Goal: Entertainment & Leisure: Consume media (video, audio)

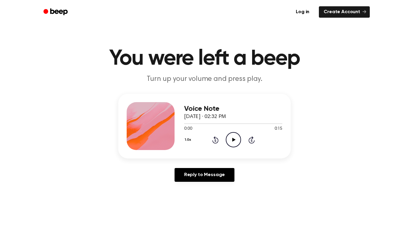
click at [233, 144] on icon "Play Audio" at bounding box center [233, 139] width 15 height 15
click at [235, 138] on icon "Play Audio" at bounding box center [233, 139] width 15 height 15
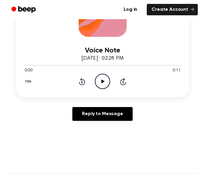
scroll to position [129, 0]
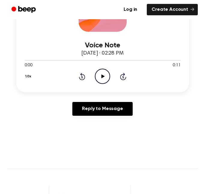
click at [104, 81] on icon "Play Audio" at bounding box center [102, 76] width 15 height 15
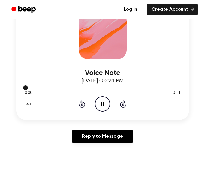
scroll to position [108, 0]
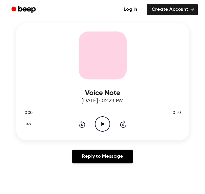
scroll to position [86, 0]
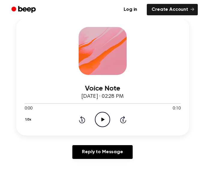
click at [96, 115] on circle at bounding box center [102, 119] width 15 height 15
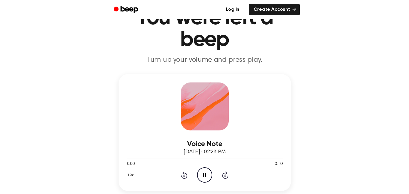
scroll to position [22, 0]
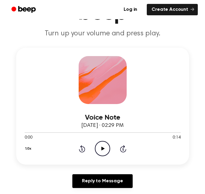
scroll to position [65, 0]
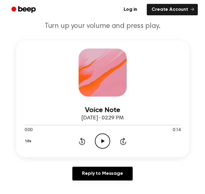
click at [102, 135] on icon "Play Audio" at bounding box center [102, 140] width 15 height 15
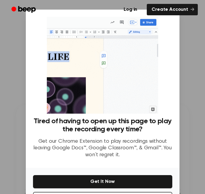
scroll to position [24, 0]
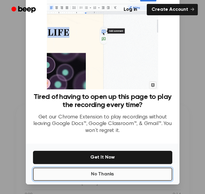
click at [104, 173] on button "No Thanks" at bounding box center [102, 173] width 139 height 13
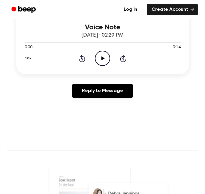
scroll to position [151, 0]
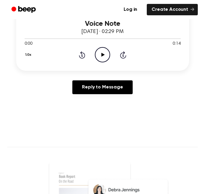
click at [97, 52] on icon "Play Audio" at bounding box center [102, 54] width 15 height 15
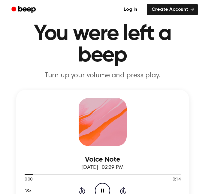
scroll to position [22, 0]
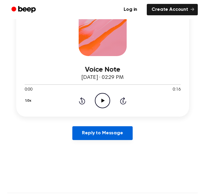
scroll to position [108, 0]
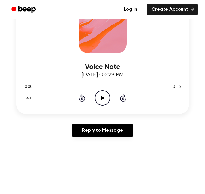
click at [100, 97] on icon "Play Audio" at bounding box center [102, 97] width 15 height 15
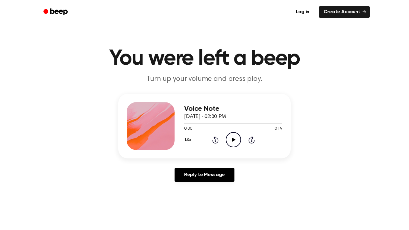
click at [237, 134] on circle at bounding box center [233, 139] width 15 height 15
click at [184, 139] on button "1.0x" at bounding box center [188, 140] width 9 height 10
click at [185, 203] on div "2.0x" at bounding box center [195, 206] width 23 height 11
click at [187, 138] on button "2.0x" at bounding box center [189, 140] width 10 height 10
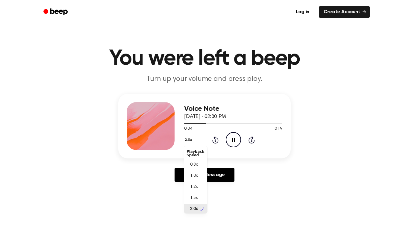
scroll to position [1, 0]
click at [194, 168] on div "0.8x" at bounding box center [195, 163] width 23 height 11
click at [186, 136] on button "0.8x" at bounding box center [189, 140] width 10 height 10
click at [195, 180] on div "1.0x" at bounding box center [195, 175] width 23 height 11
click at [240, 139] on circle at bounding box center [233, 139] width 15 height 15
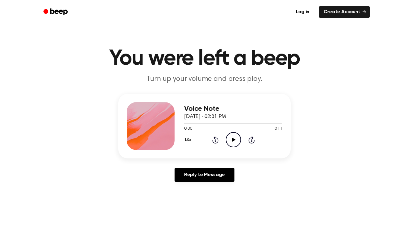
click at [230, 137] on icon "Play Audio" at bounding box center [233, 139] width 15 height 15
click at [203, 179] on link "Reply to Message" at bounding box center [205, 175] width 60 height 14
click at [229, 141] on icon "Play Audio" at bounding box center [233, 139] width 15 height 15
click at [235, 137] on icon "Play Audio" at bounding box center [233, 139] width 15 height 15
click at [228, 137] on icon "Play Audio" at bounding box center [233, 139] width 15 height 15
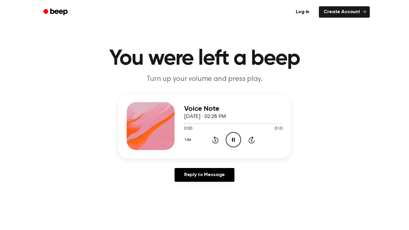
click at [228, 137] on icon "Pause Audio" at bounding box center [233, 139] width 15 height 15
click at [229, 138] on icon "Play Audio" at bounding box center [233, 139] width 15 height 15
click at [229, 138] on icon "Pause Audio" at bounding box center [233, 139] width 15 height 15
click at [210, 133] on div "1.0x Rewind 5 seconds Play Audio Skip 5 seconds" at bounding box center [233, 139] width 98 height 15
click at [218, 142] on icon at bounding box center [215, 139] width 6 height 7
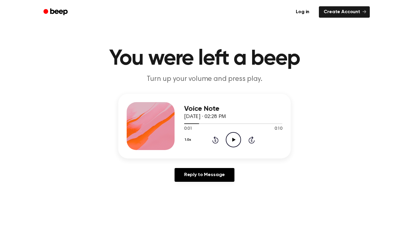
click at [188, 137] on button "1.0x" at bounding box center [188, 140] width 9 height 10
click at [197, 167] on span "0.8x" at bounding box center [193, 165] width 7 height 6
click at [240, 153] on div "Voice Note September 11, 2023 · 02:28 PM 0:01 0:10 Your browser does not suppor…" at bounding box center [204, 126] width 173 height 65
click at [235, 141] on icon "Play Audio" at bounding box center [233, 139] width 15 height 15
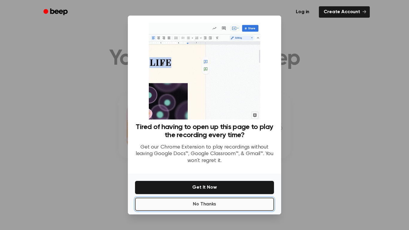
click at [224, 210] on button "No Thanks" at bounding box center [204, 204] width 139 height 13
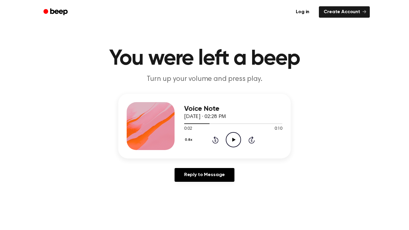
click at [235, 143] on icon "Play Audio" at bounding box center [233, 139] width 15 height 15
click at [188, 139] on button "0.8x" at bounding box center [189, 140] width 10 height 10
click at [189, 176] on div "1.0x" at bounding box center [192, 176] width 11 height 6
